Goal: Task Accomplishment & Management: Use online tool/utility

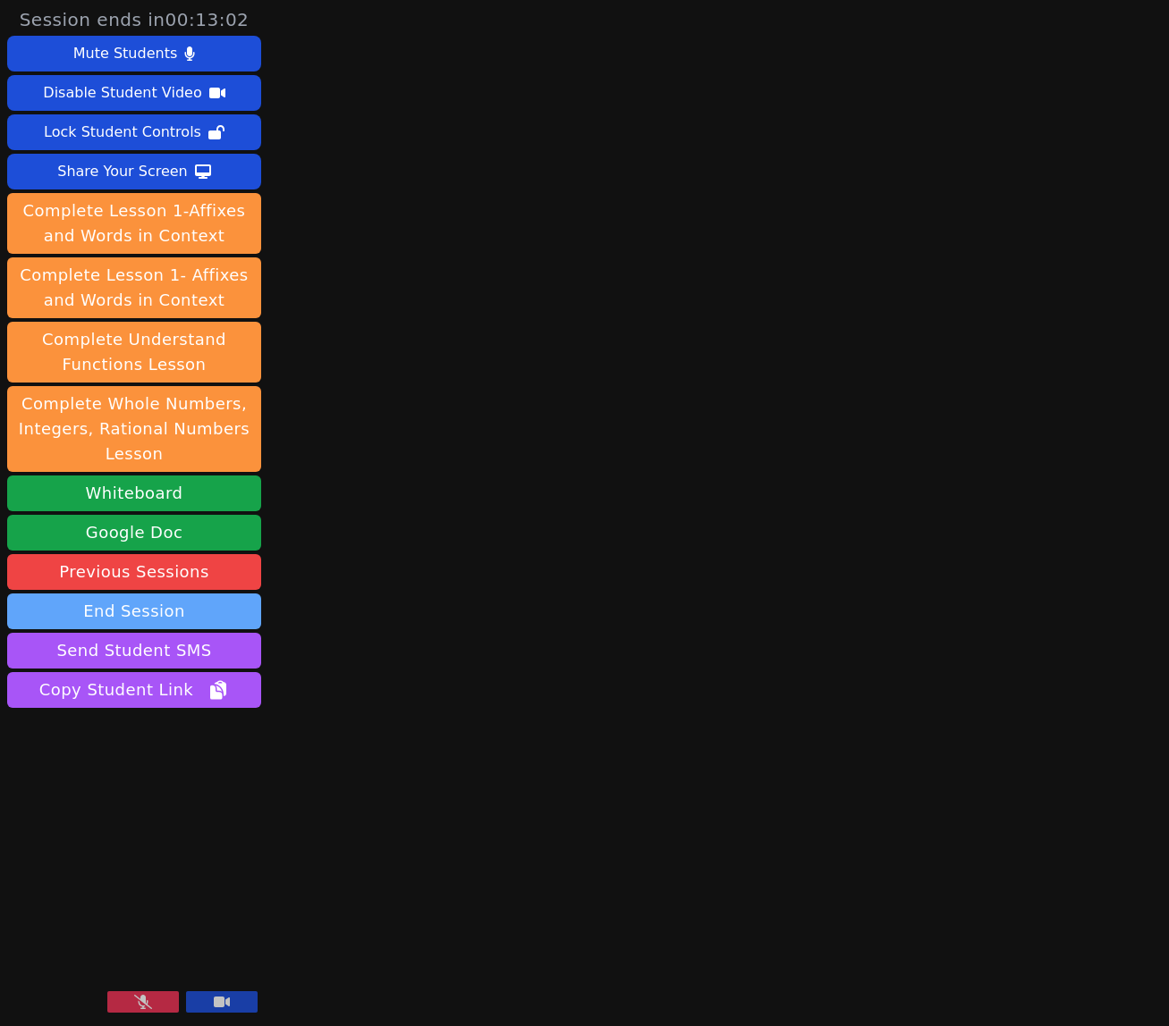
click at [128, 612] on button "End Session" at bounding box center [134, 612] width 254 height 36
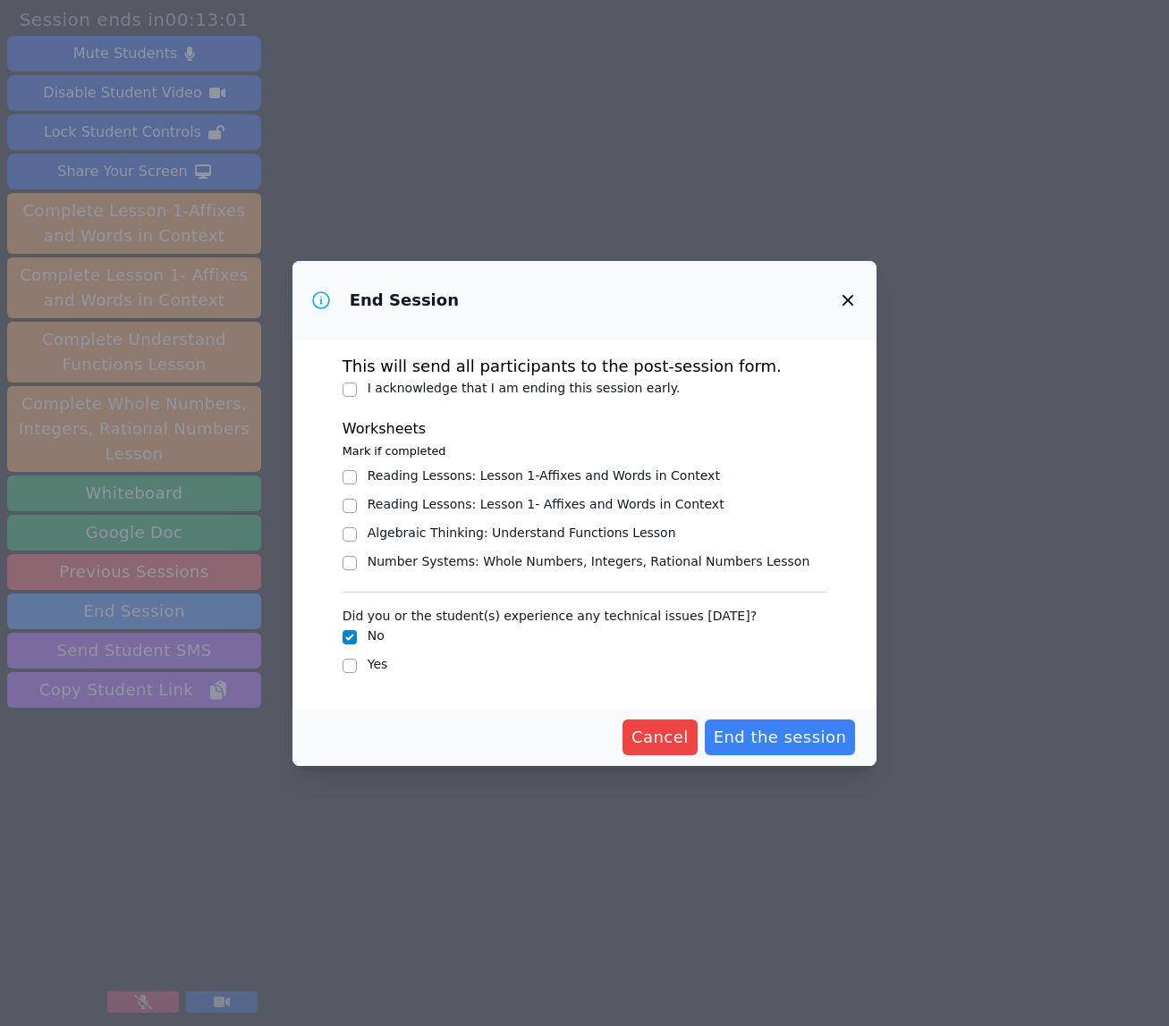
click at [470, 382] on label "I acknowledge that I am ending this session early." at bounding box center [523, 388] width 313 height 14
click at [357, 383] on input "I acknowledge that I am ending this session early." at bounding box center [349, 390] width 14 height 14
checkbox input "true"
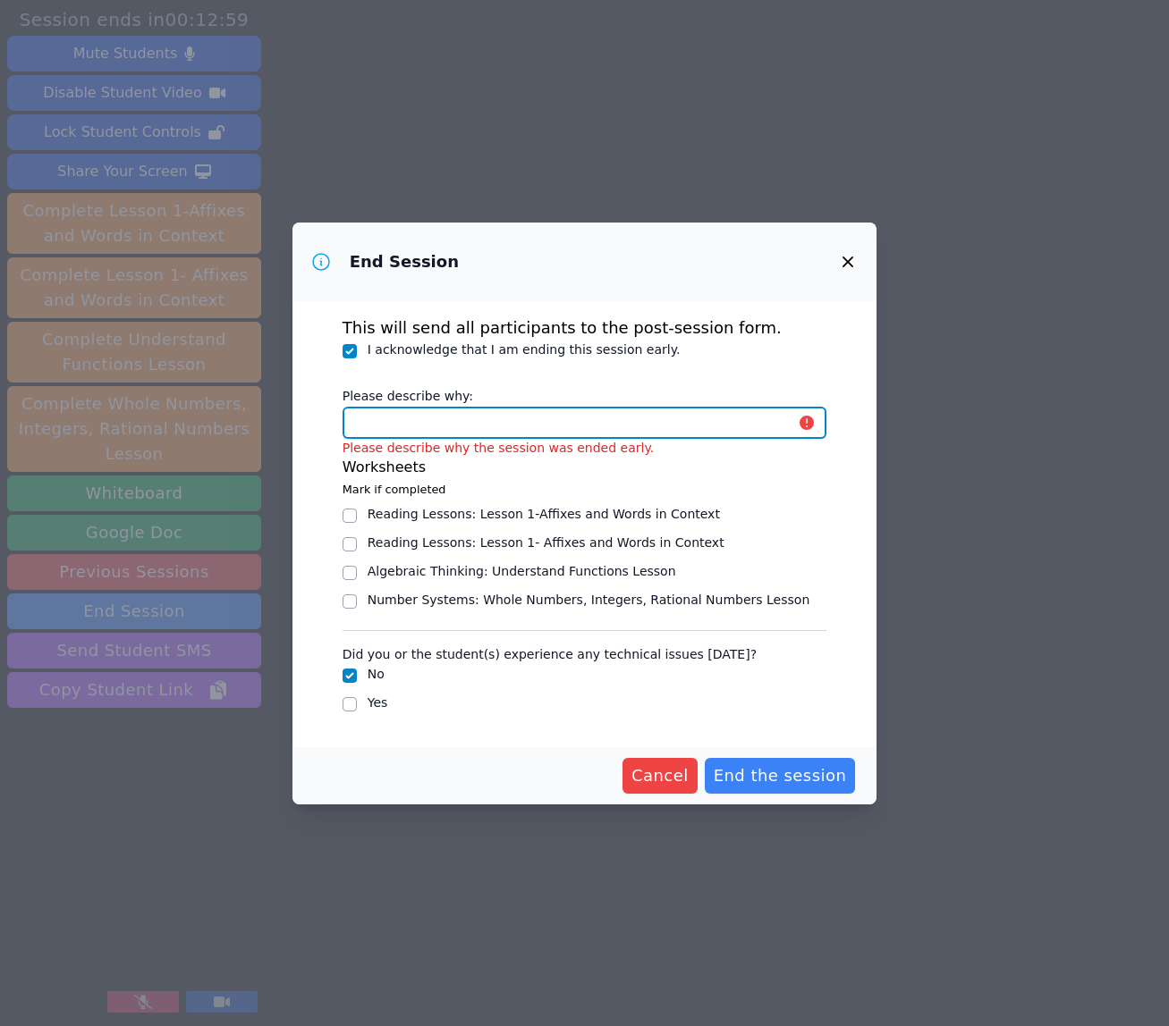
click at [701, 427] on input "Please describe why:" at bounding box center [584, 423] width 485 height 32
type input "S"
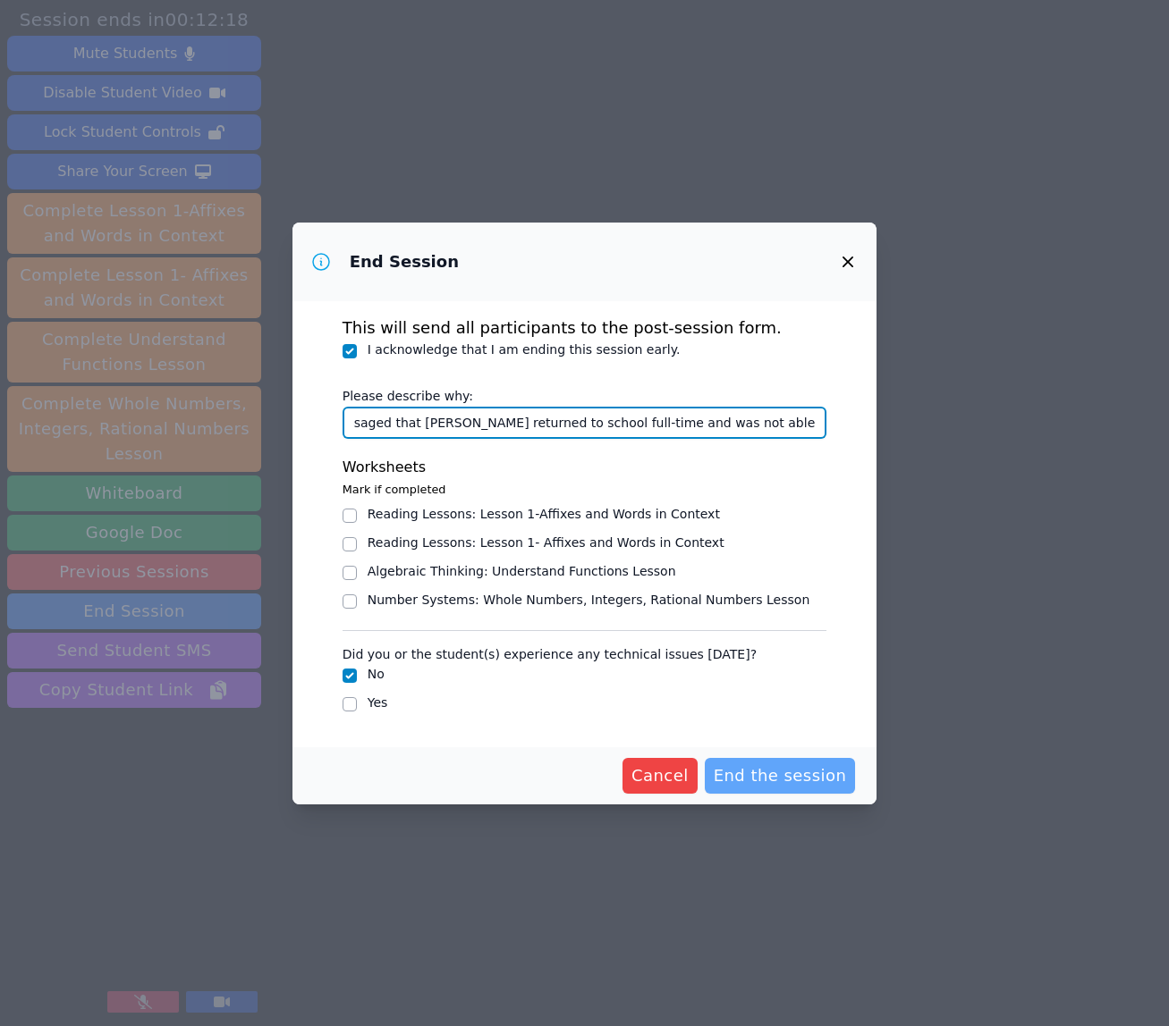
type input "[PERSON_NAME]'s guardian messaged that [PERSON_NAME] returned to school full-ti…"
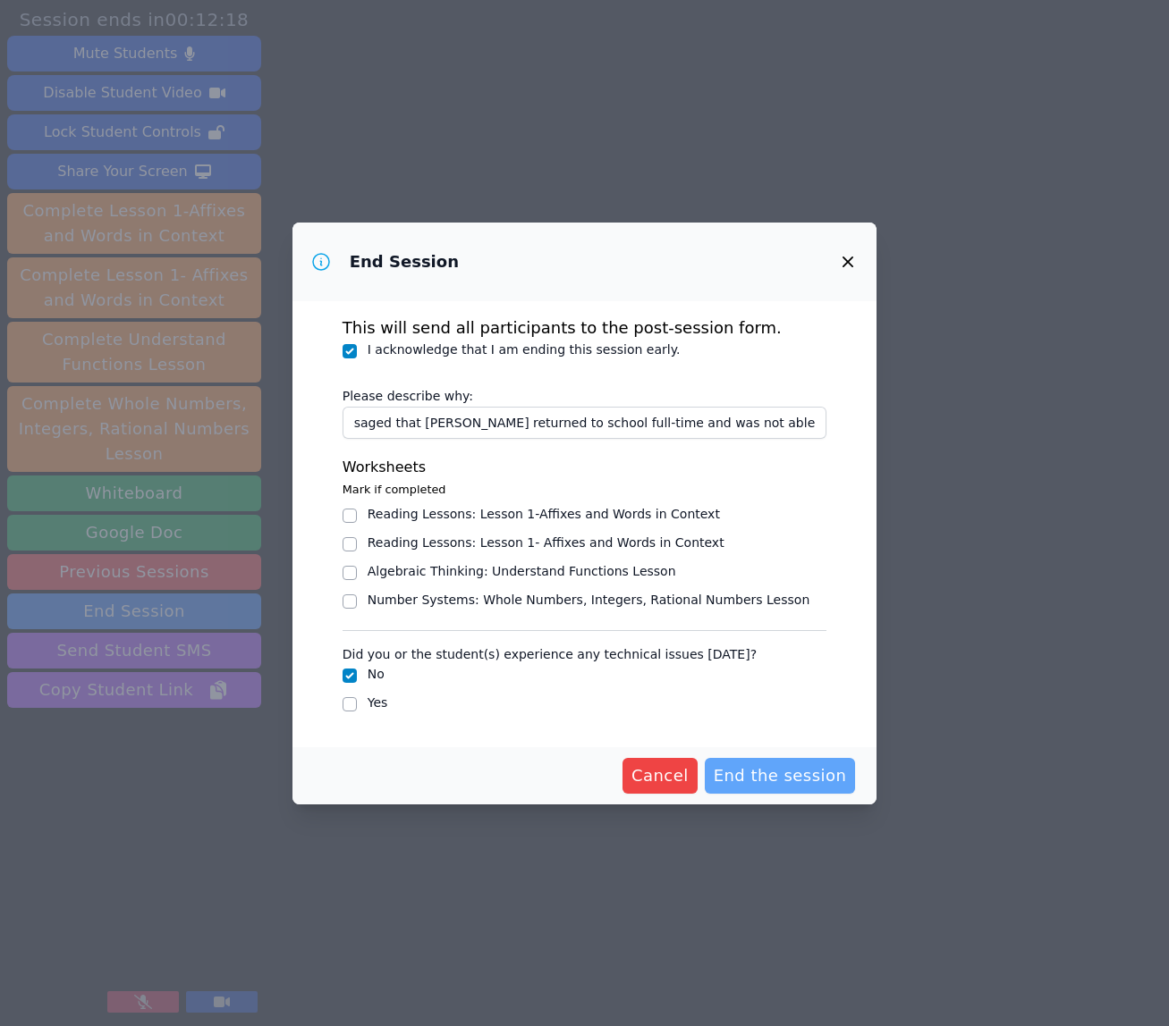
click at [813, 765] on span "End the session" at bounding box center [779, 776] width 133 height 25
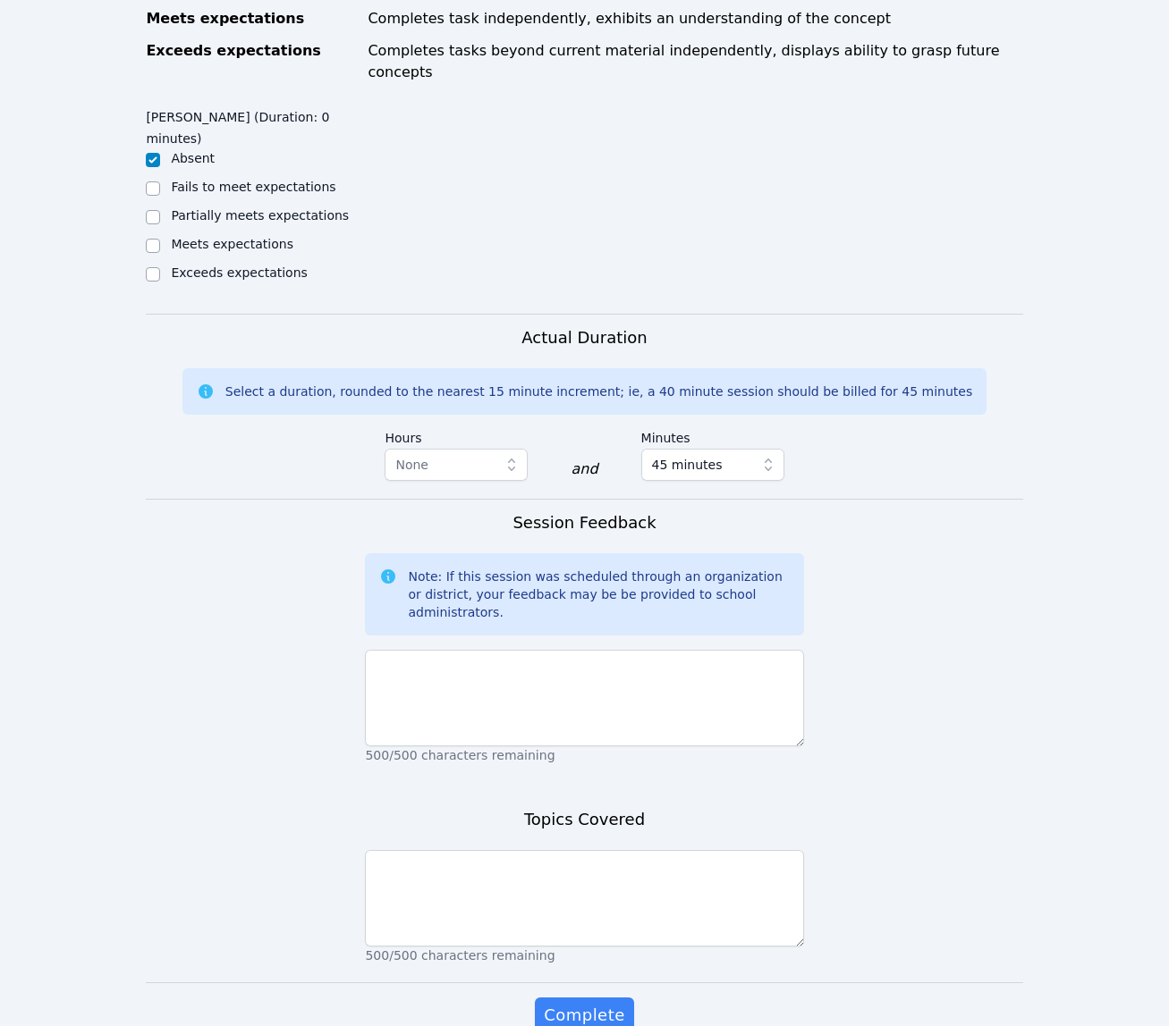
scroll to position [945, 0]
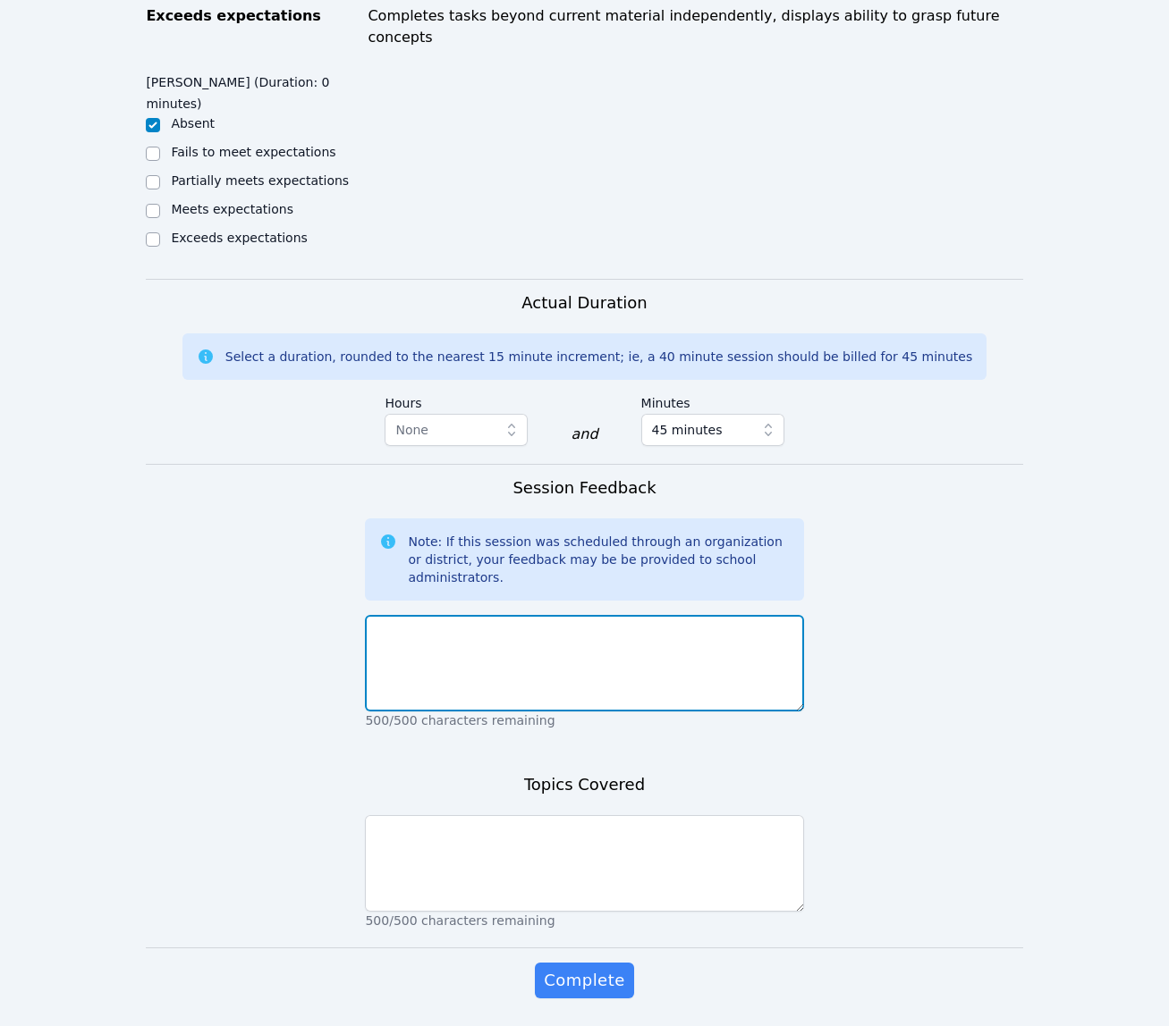
click at [692, 615] on textarea at bounding box center [584, 663] width 438 height 97
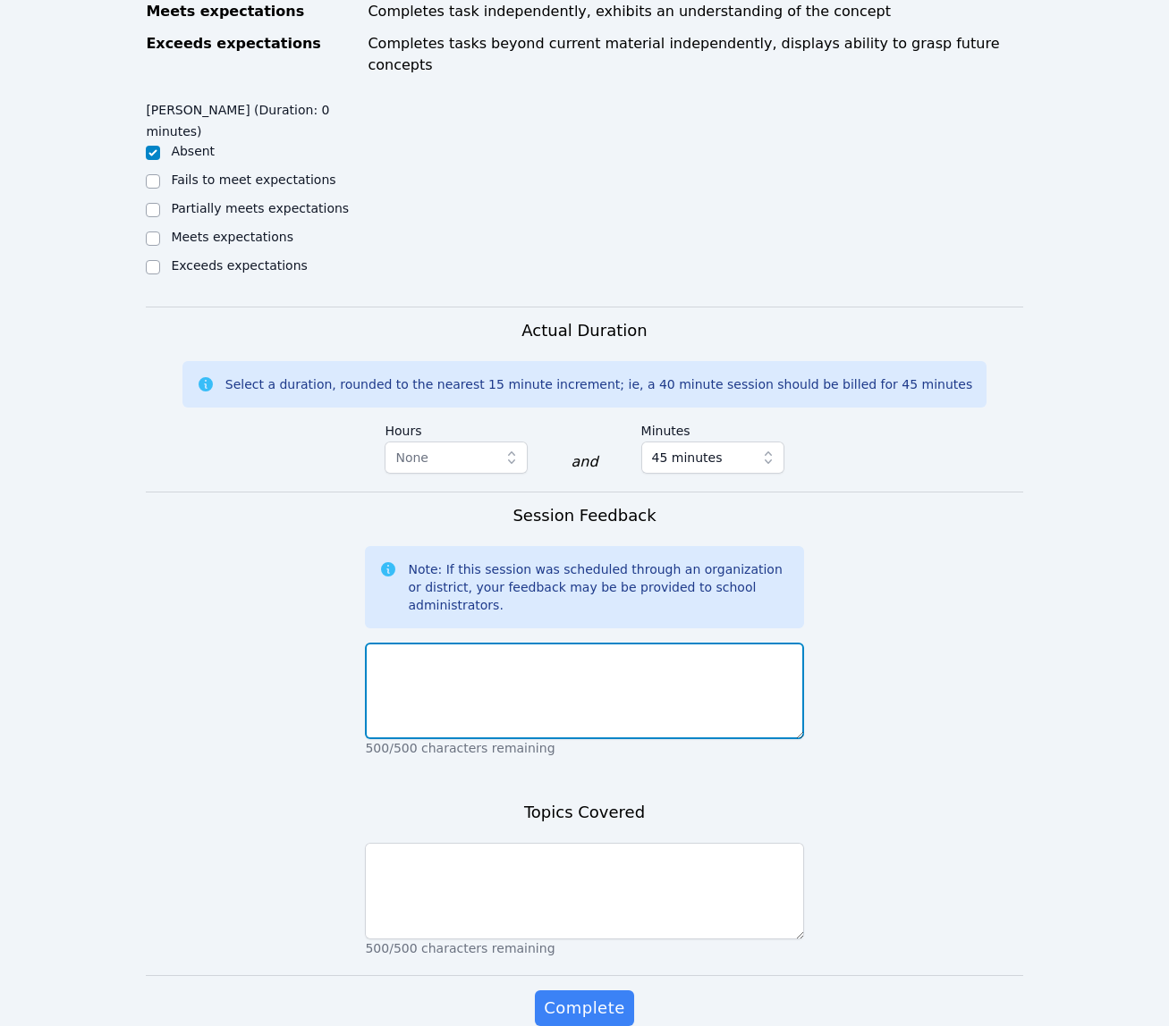
scroll to position [960, 0]
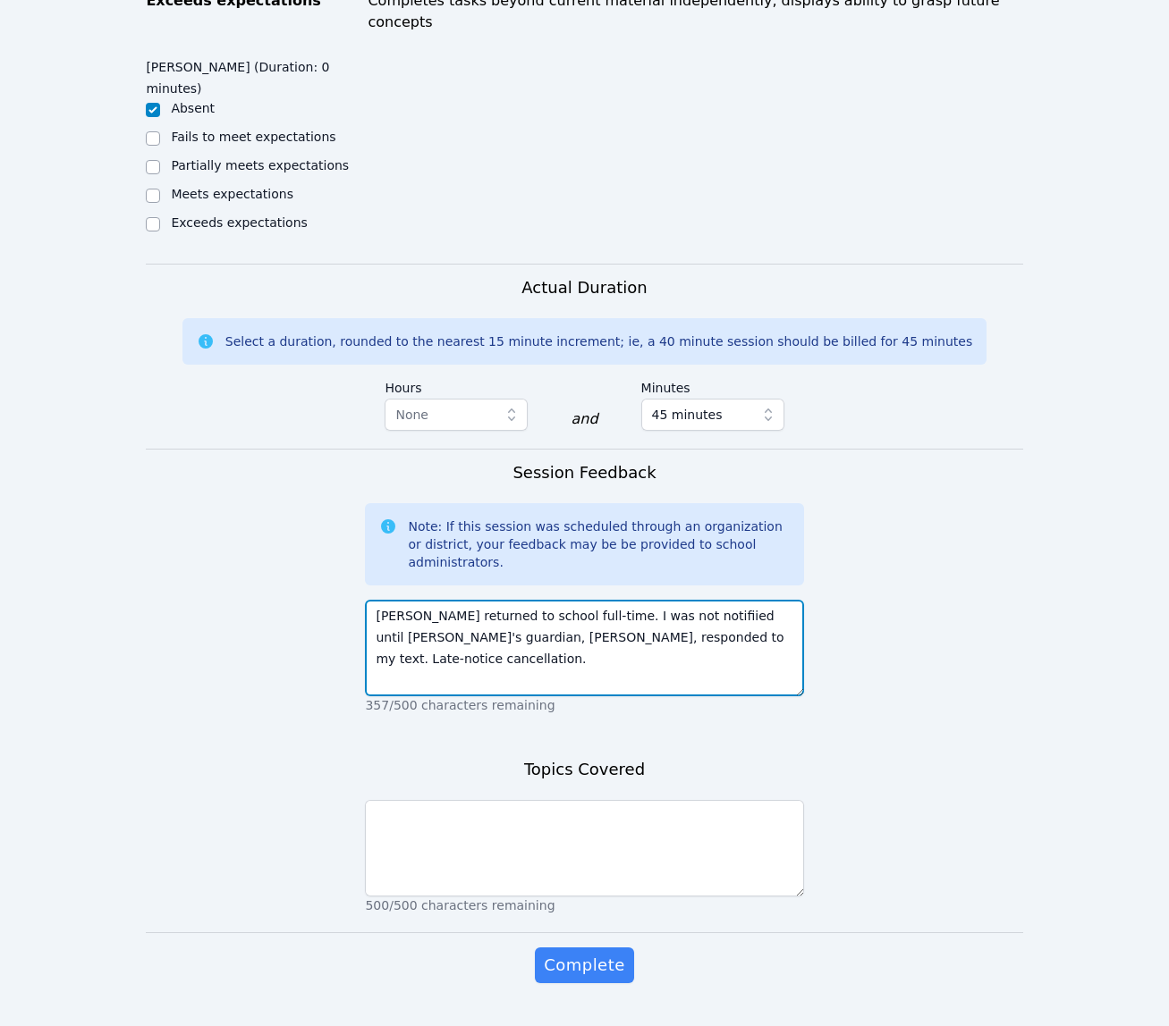
drag, startPoint x: 509, startPoint y: 589, endPoint x: 667, endPoint y: 599, distance: 158.6
click at [667, 600] on textarea "[PERSON_NAME] returned to school full-time. I was not notifiied until [PERSON_N…" at bounding box center [584, 648] width 438 height 97
type textarea "[PERSON_NAME] returned to school full-time. I was not notifiied until [PERSON_N…"
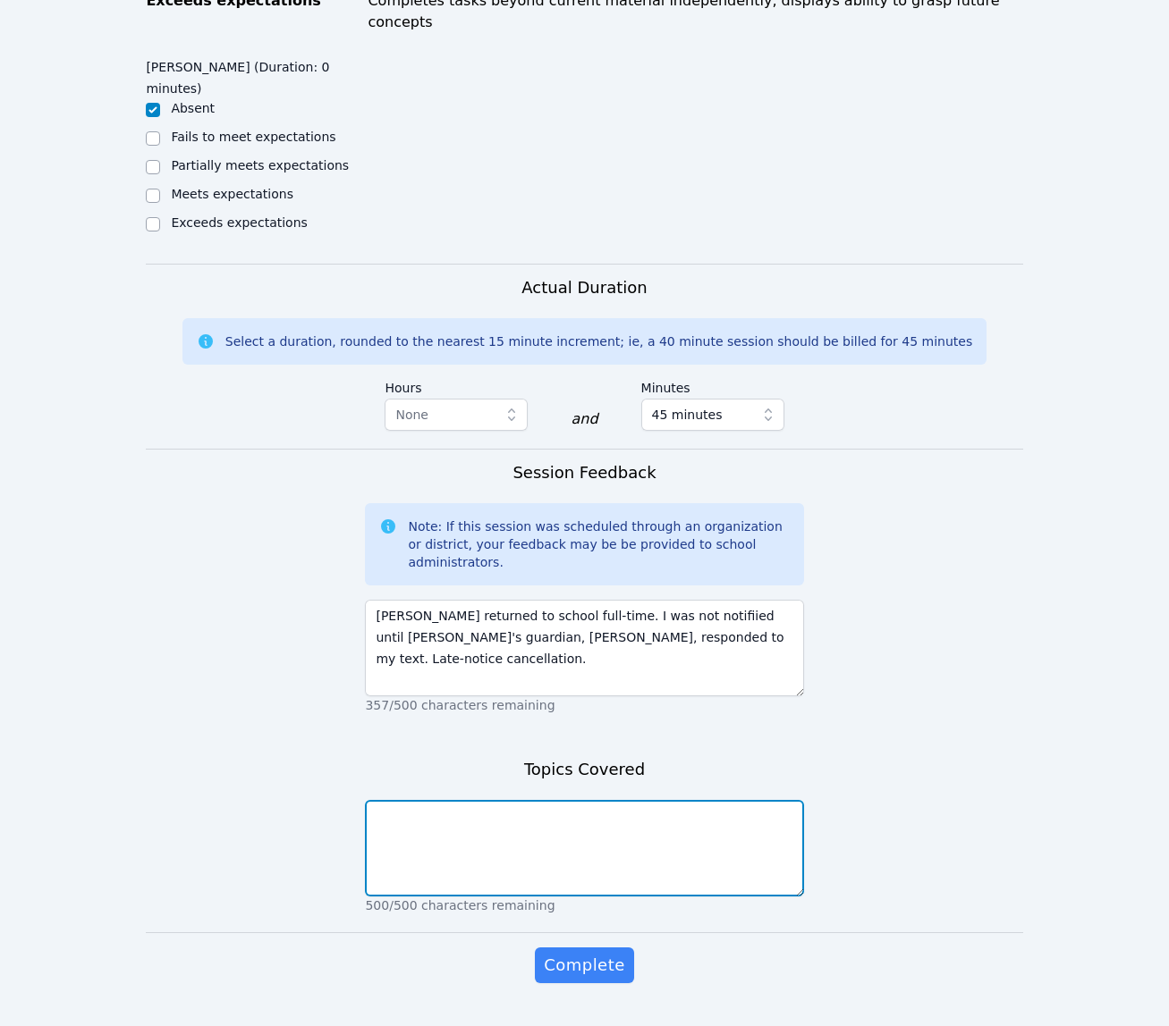
click at [711, 839] on textarea at bounding box center [584, 848] width 438 height 97
paste textarea "Late-notice cancellation."
type textarea "Late-notice cancellation."
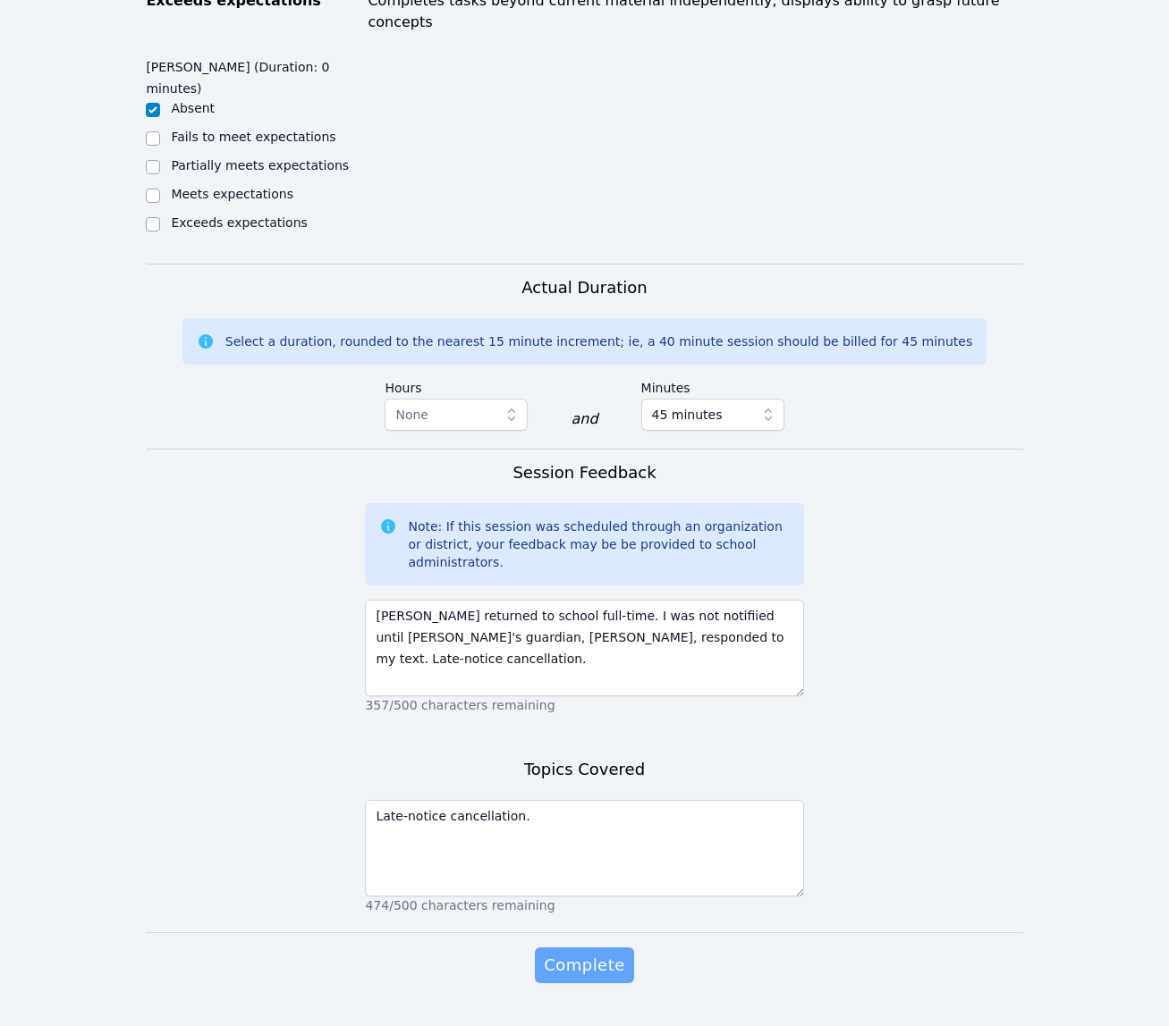
click at [602, 953] on span "Complete" at bounding box center [584, 965] width 80 height 25
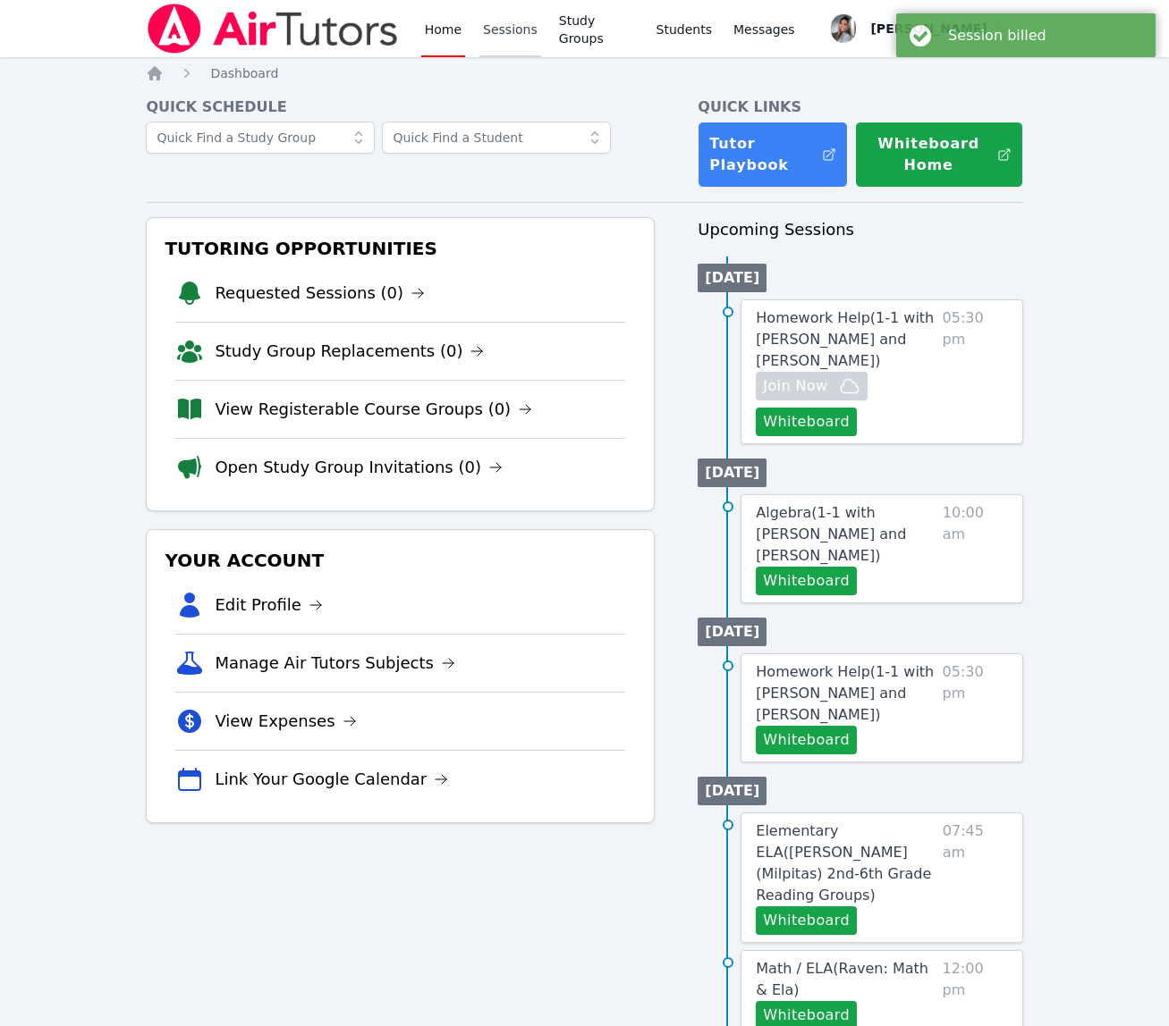
click at [513, 27] on link "Sessions" at bounding box center [510, 28] width 62 height 57
